Goal: Check status: Check status

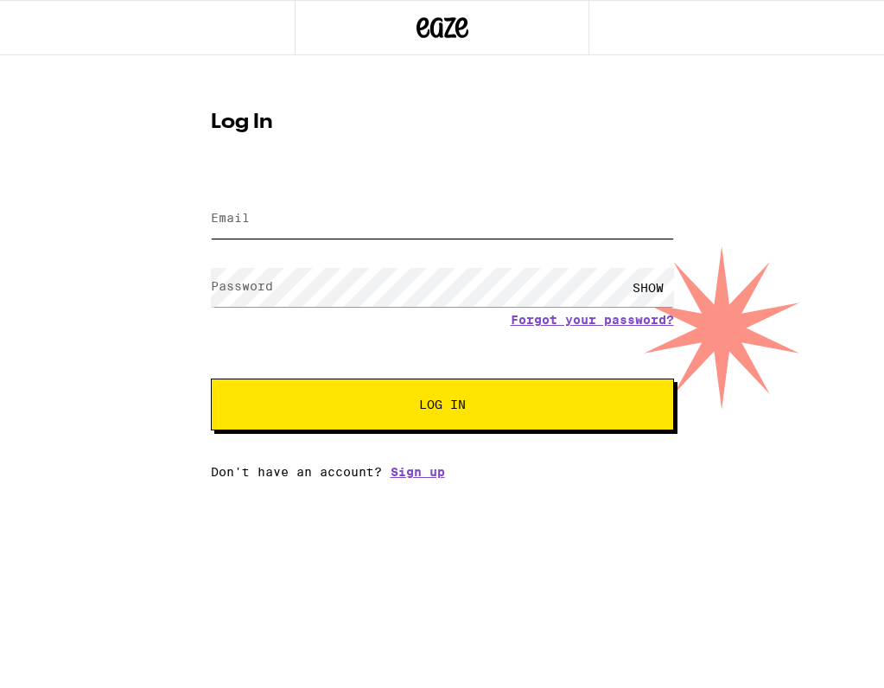
type input "[EMAIL_ADDRESS][DOMAIN_NAME]"
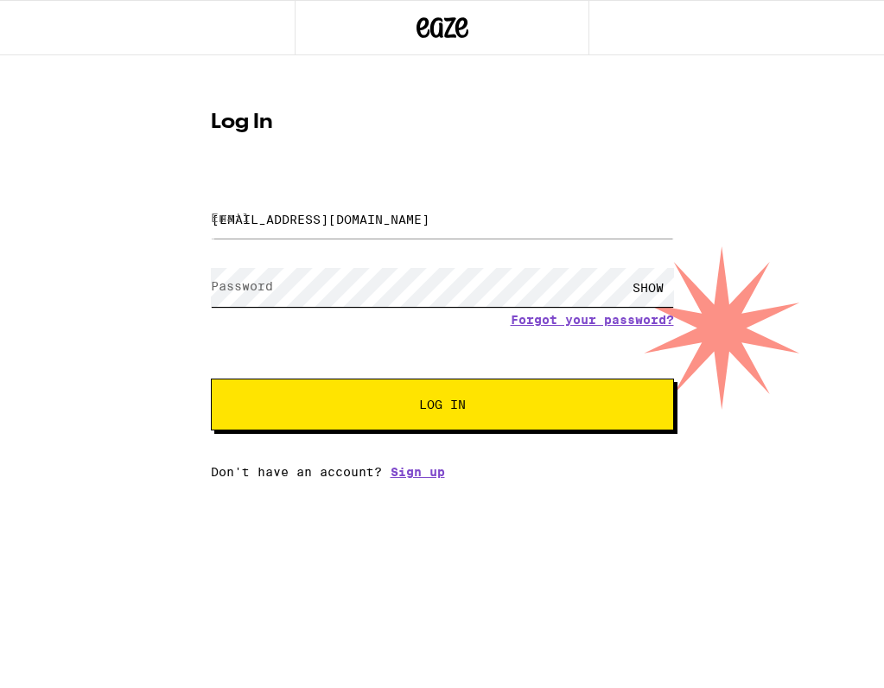
click at [441, 406] on button "Log In" at bounding box center [442, 404] width 463 height 52
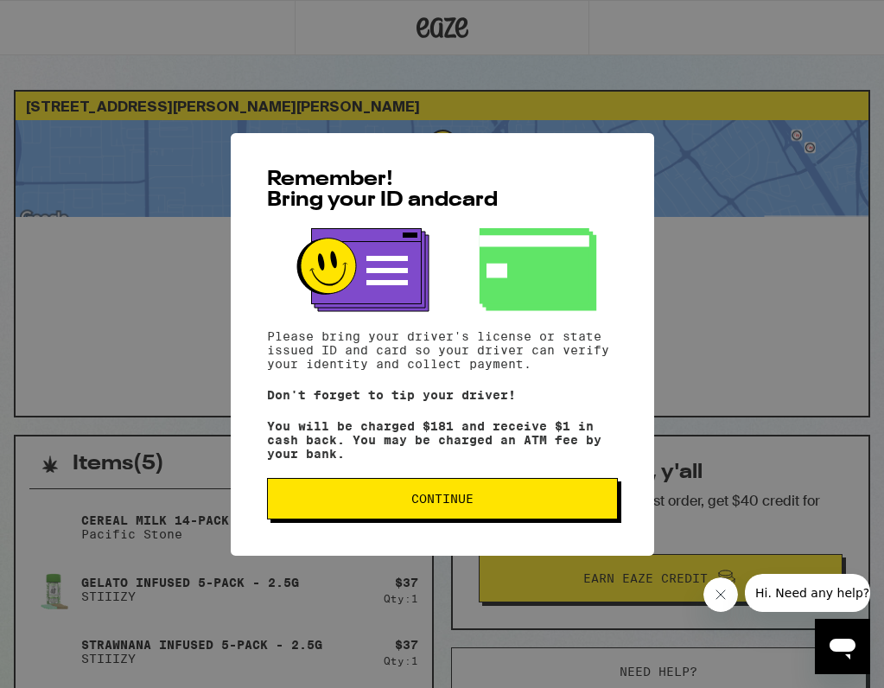
click at [448, 504] on span "Continue" at bounding box center [442, 498] width 62 height 12
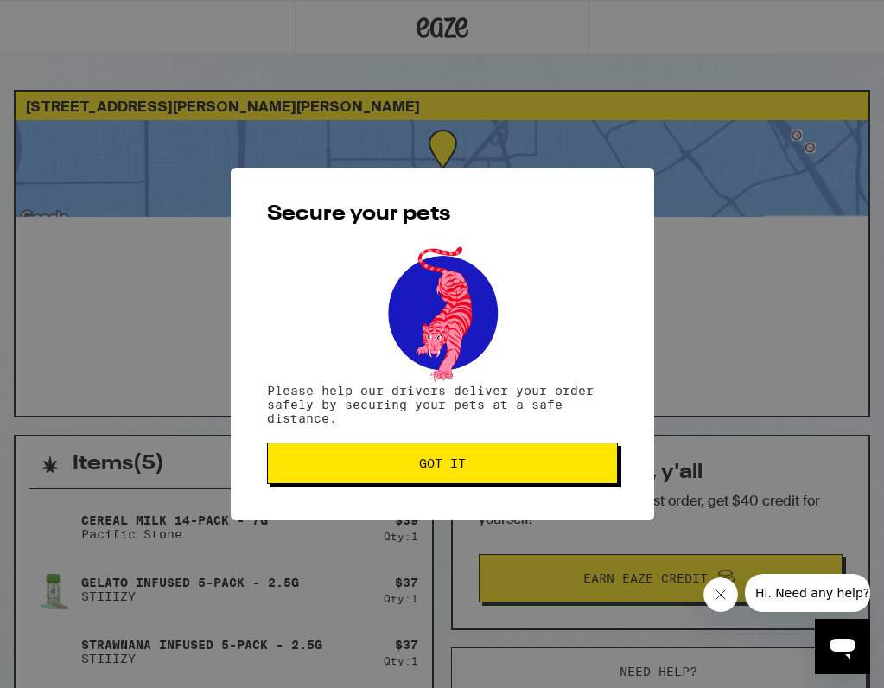
click at [479, 467] on span "Got it" at bounding box center [442, 463] width 321 height 12
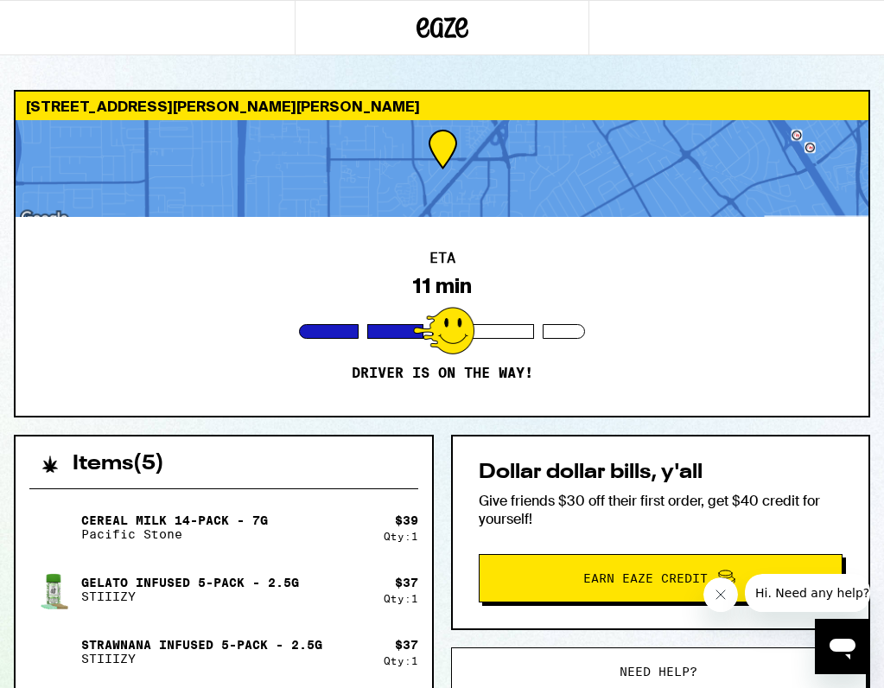
click at [445, 181] on div at bounding box center [442, 168] width 853 height 97
